Goal: Browse casually: Explore the website without a specific task or goal

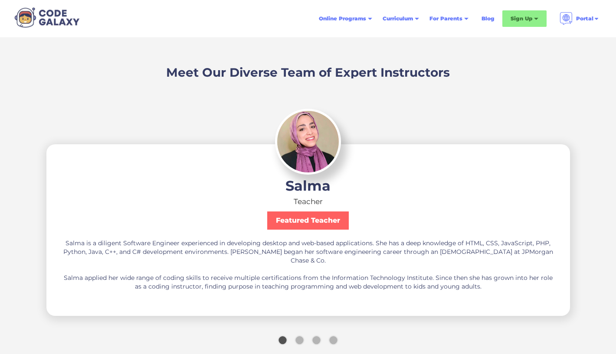
scroll to position [1273, 0]
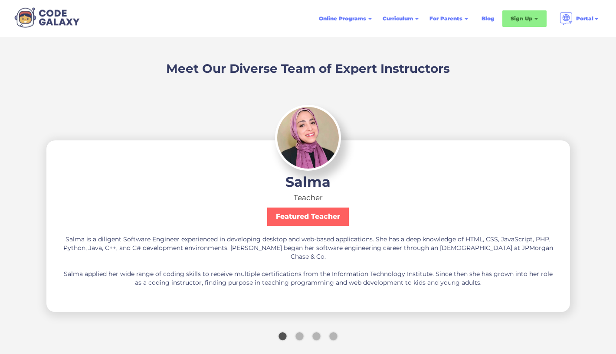
click at [304, 331] on div "carousel" at bounding box center [308, 338] width 801 height 23
click at [303, 337] on div "carousel" at bounding box center [308, 338] width 801 height 23
click at [299, 337] on div "Show slide 2 of 4" at bounding box center [299, 337] width 8 height 8
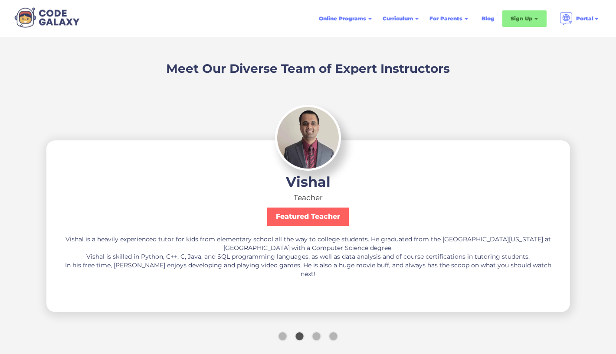
click at [317, 337] on div "Show slide 3 of 4" at bounding box center [316, 337] width 8 height 8
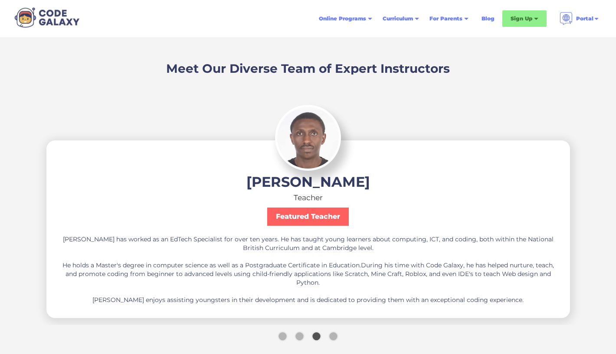
click at [333, 336] on div "Show slide 4 of 4" at bounding box center [333, 337] width 8 height 8
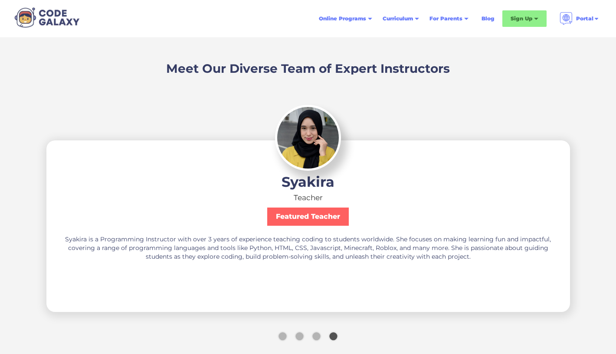
click at [282, 334] on div "Show slide 1 of 4" at bounding box center [283, 337] width 8 height 8
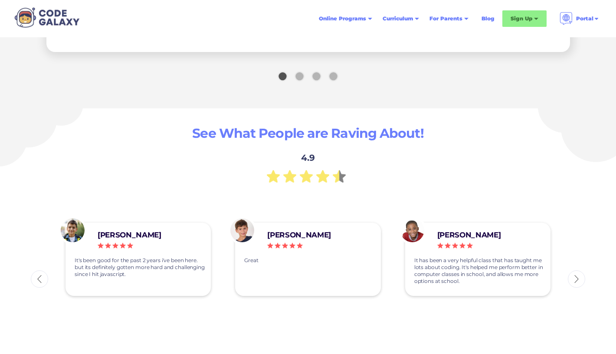
scroll to position [1534, 0]
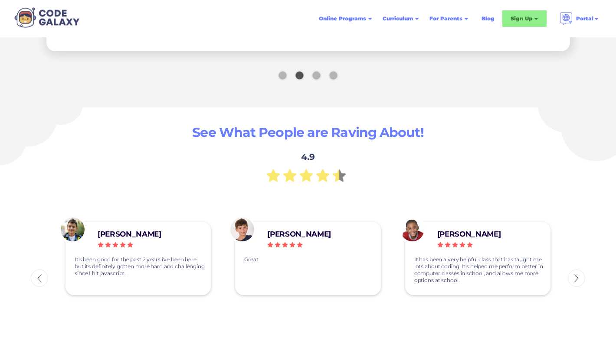
drag, startPoint x: 259, startPoint y: 259, endPoint x: 241, endPoint y: 259, distance: 18.7
click at [252, 259] on p "Great" at bounding box center [310, 270] width 132 height 28
drag, startPoint x: 259, startPoint y: 258, endPoint x: 244, endPoint y: 257, distance: 15.6
click at [244, 257] on p "Great" at bounding box center [310, 270] width 132 height 28
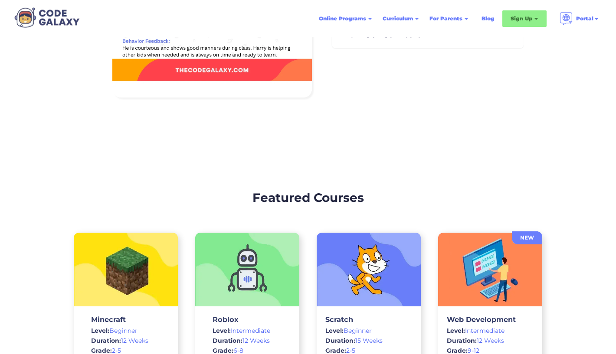
scroll to position [2122, 0]
